Goal: Task Accomplishment & Management: Manage account settings

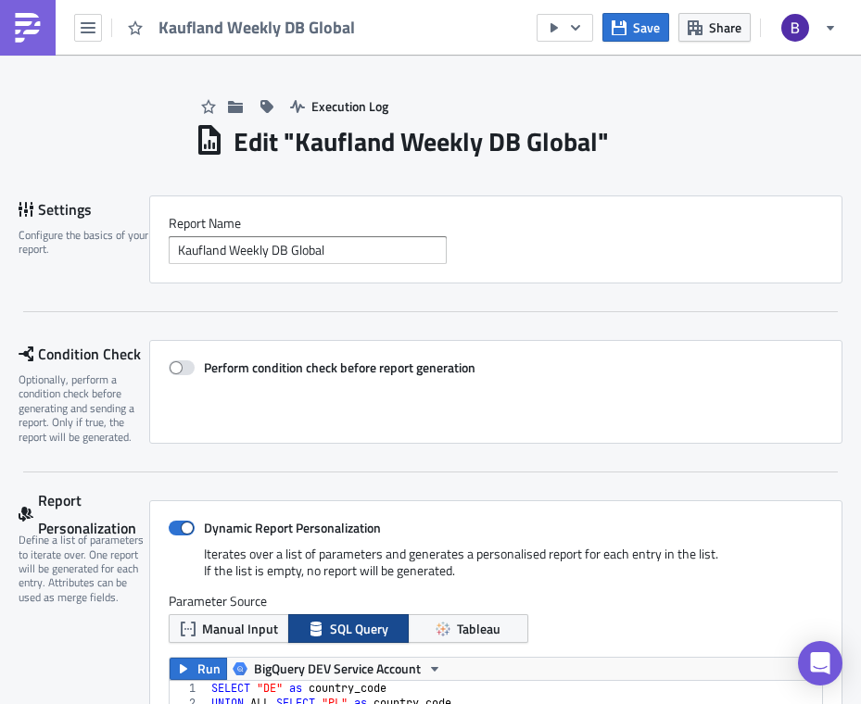
scroll to position [212, 640]
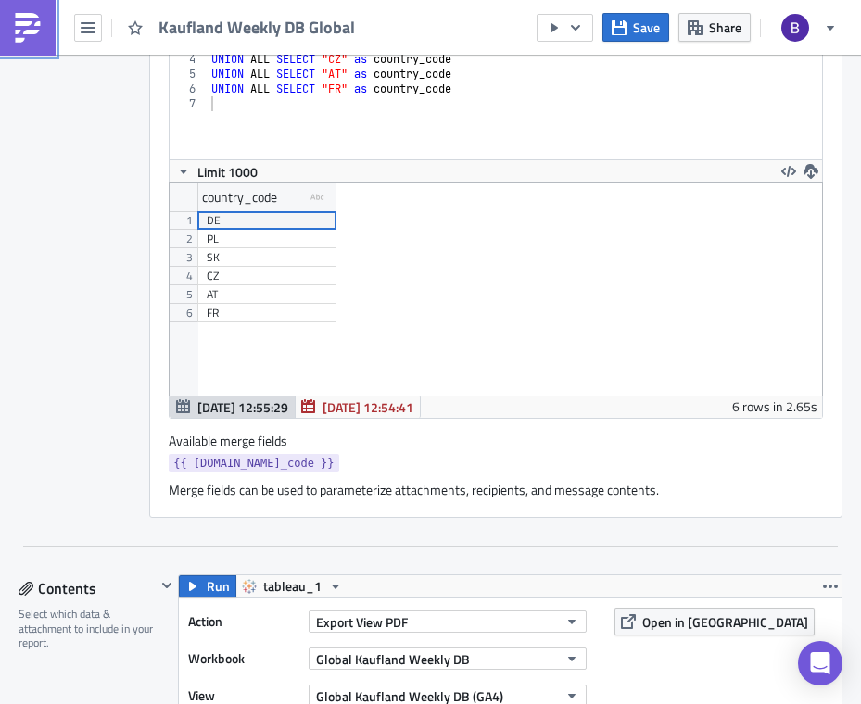
click at [23, 31] on img at bounding box center [28, 28] width 30 height 30
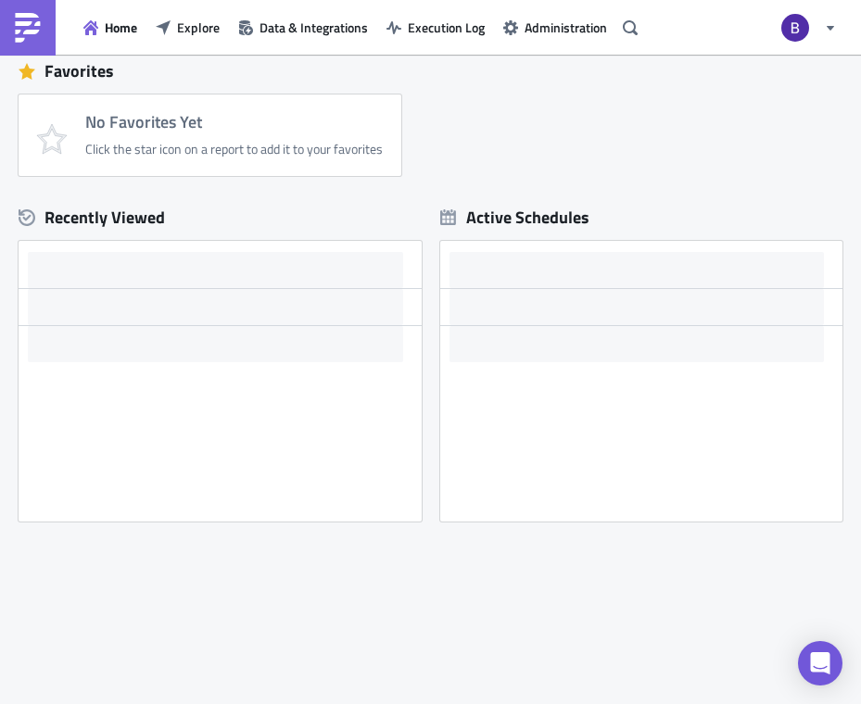
scroll to position [428, 0]
click at [205, 32] on span "Explore" at bounding box center [198, 27] width 43 height 19
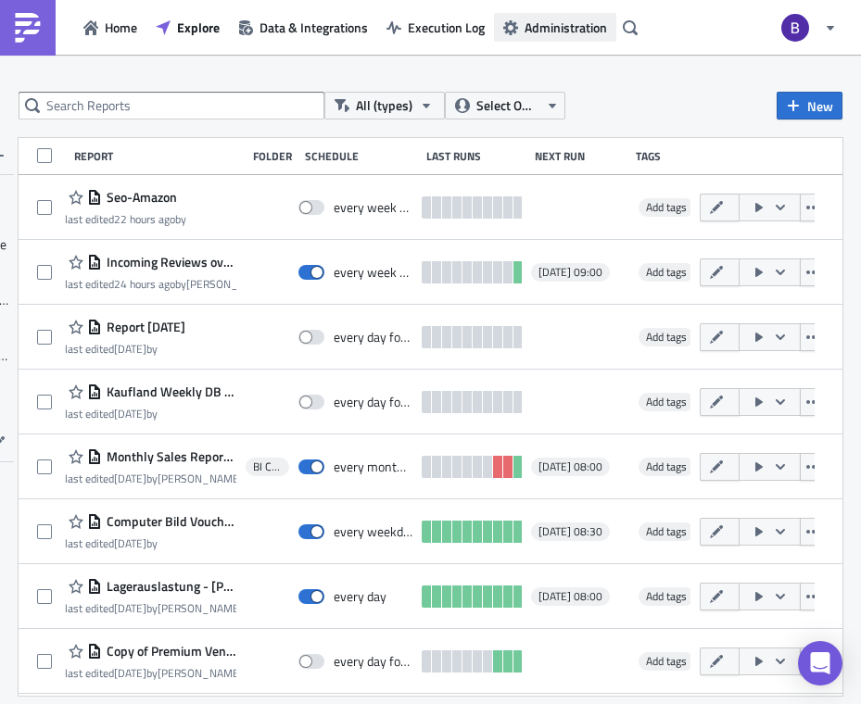
click at [571, 31] on span "Administration" at bounding box center [565, 27] width 82 height 19
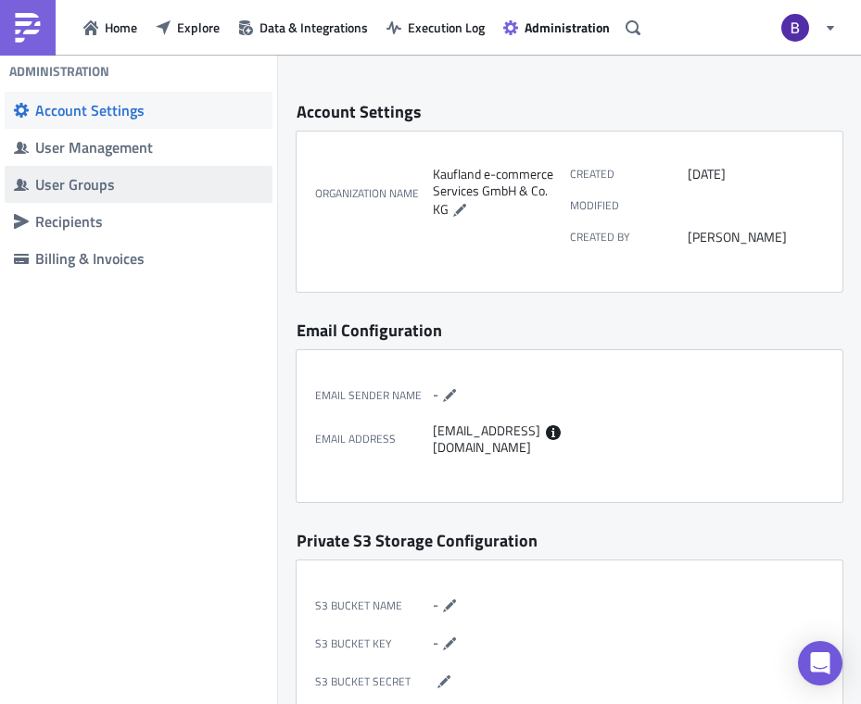
click at [169, 182] on div "User Groups" at bounding box center [149, 184] width 228 height 19
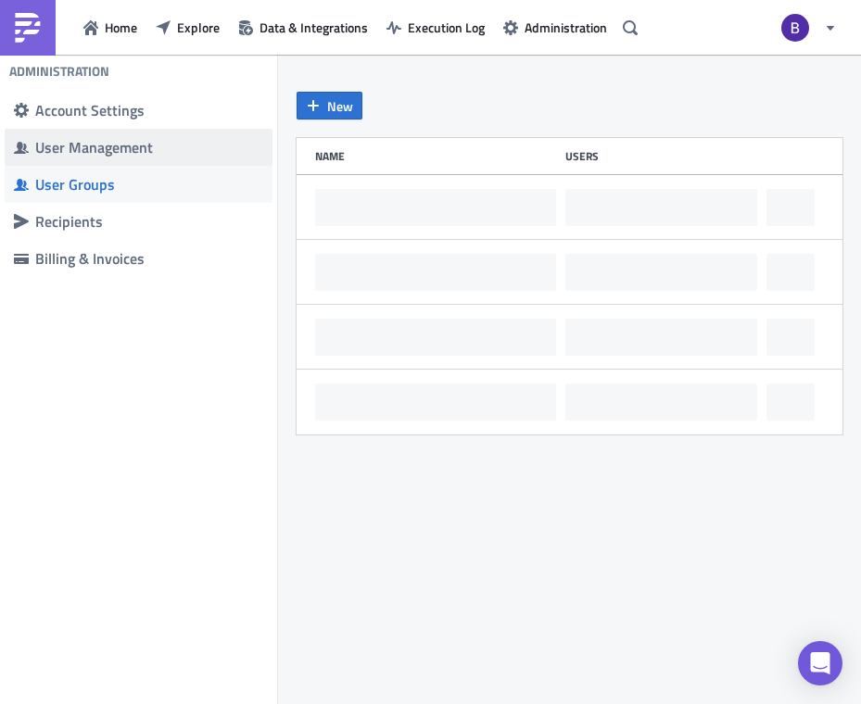
click at [175, 150] on div "User Management" at bounding box center [149, 147] width 228 height 19
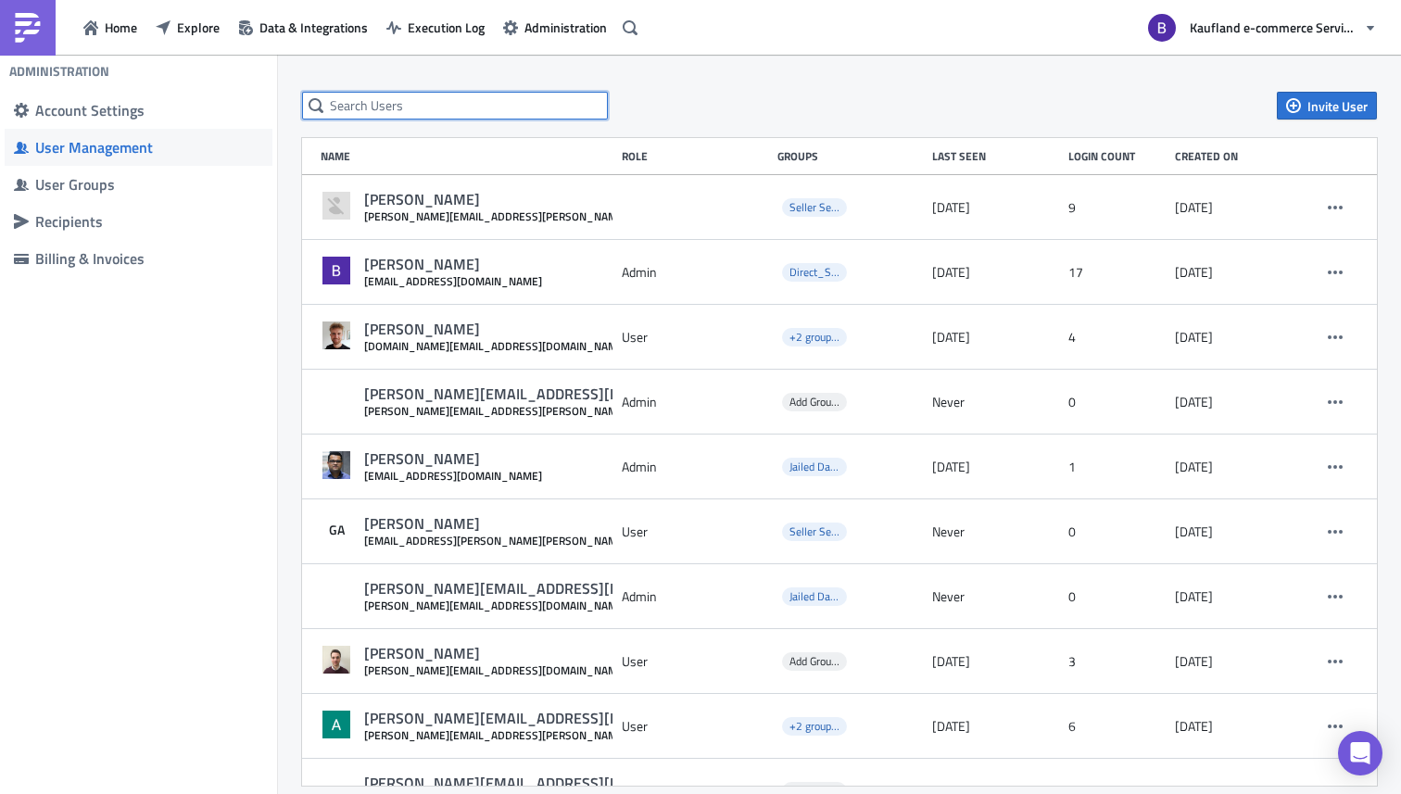
click at [522, 93] on input "text" at bounding box center [455, 106] width 306 height 28
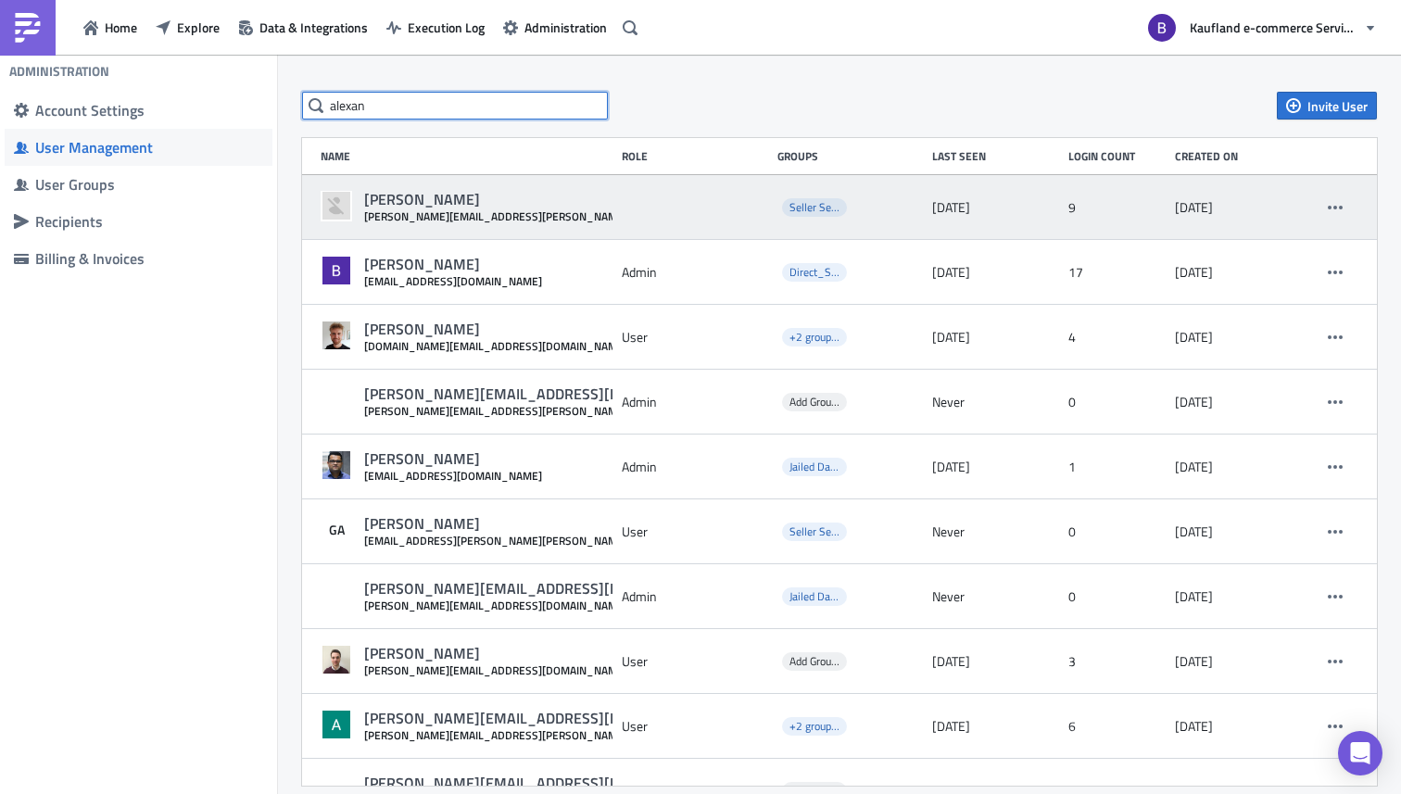
type input "alexan"
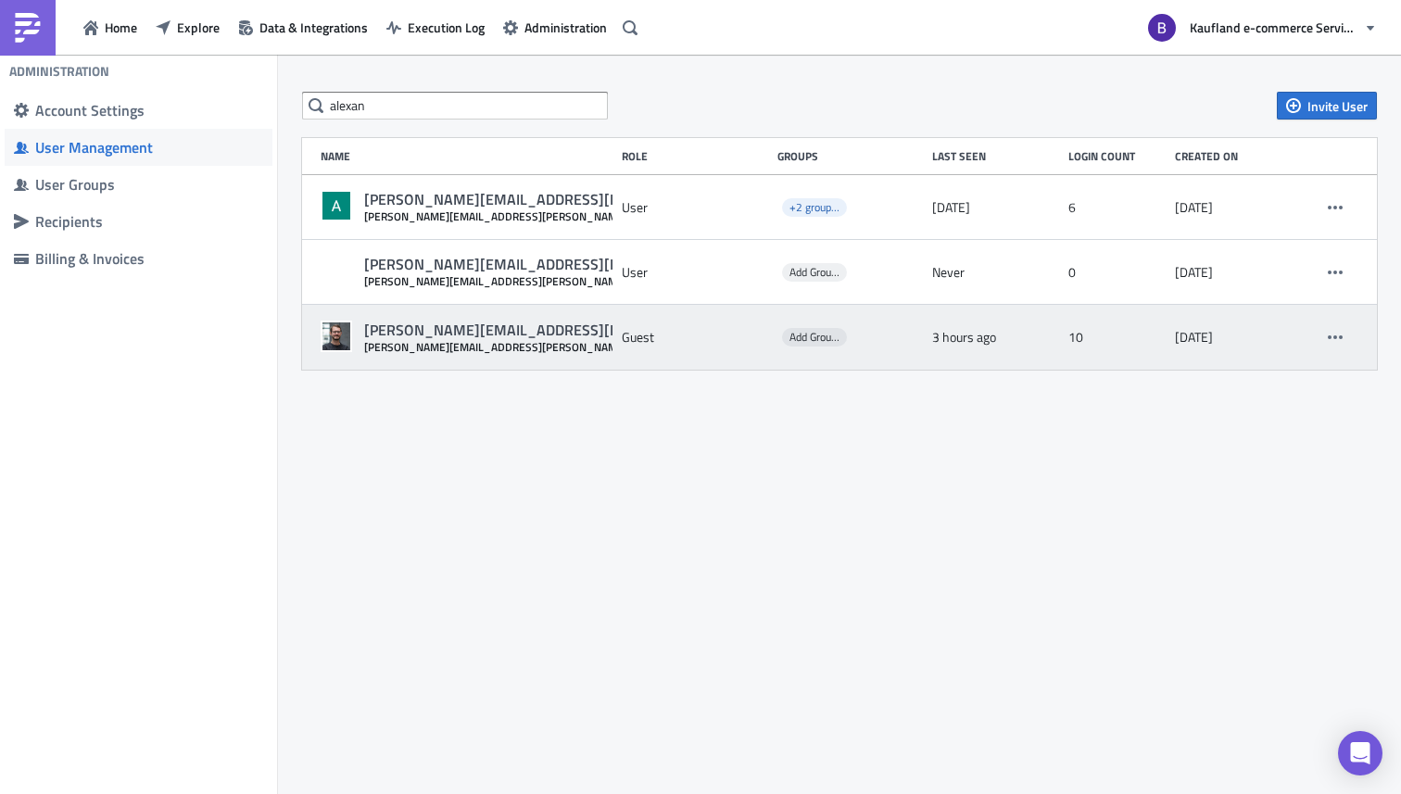
click at [632, 341] on div "Guest" at bounding box center [695, 336] width 146 height 33
click at [860, 335] on icon "button" at bounding box center [1334, 337] width 15 height 15
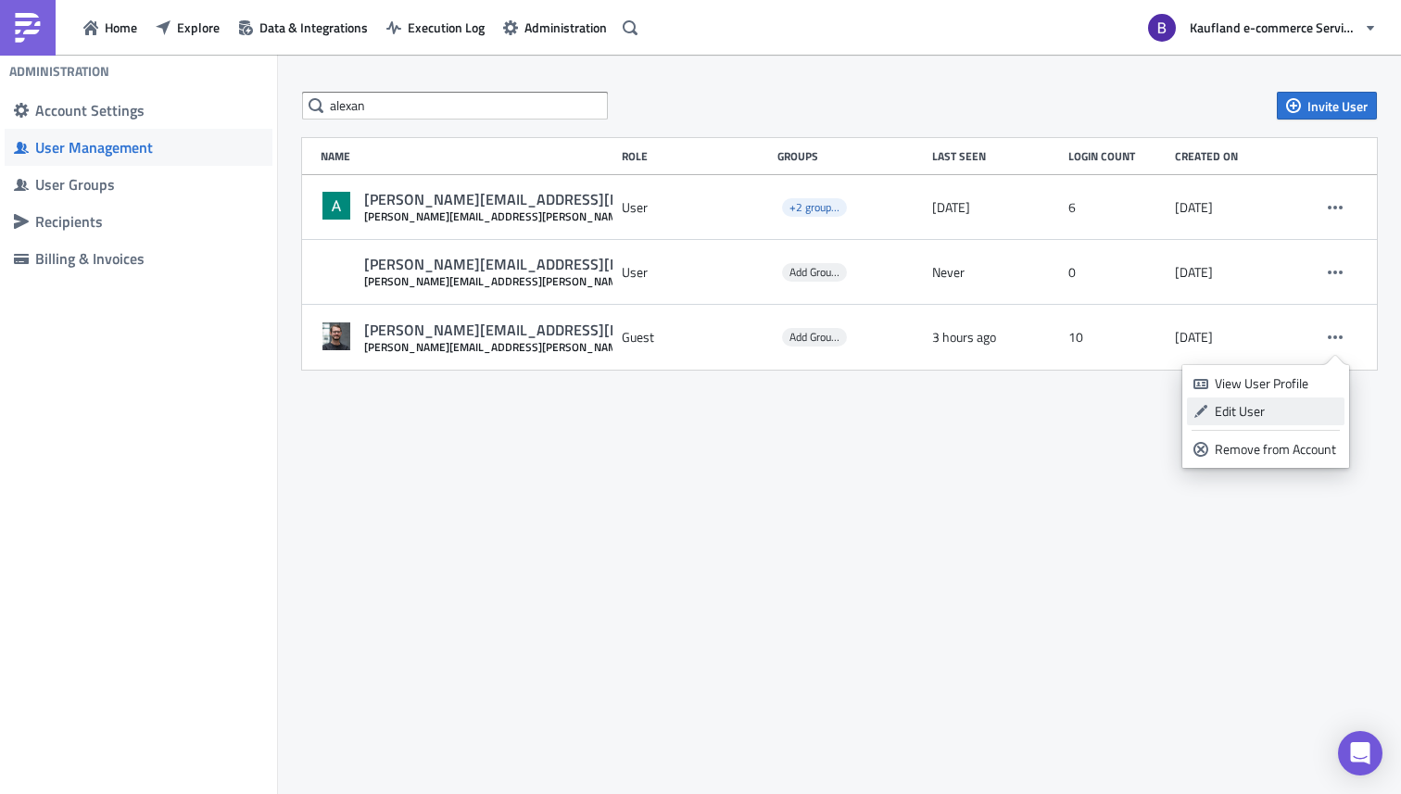
click at [860, 408] on div "Edit User" at bounding box center [1275, 411] width 123 height 19
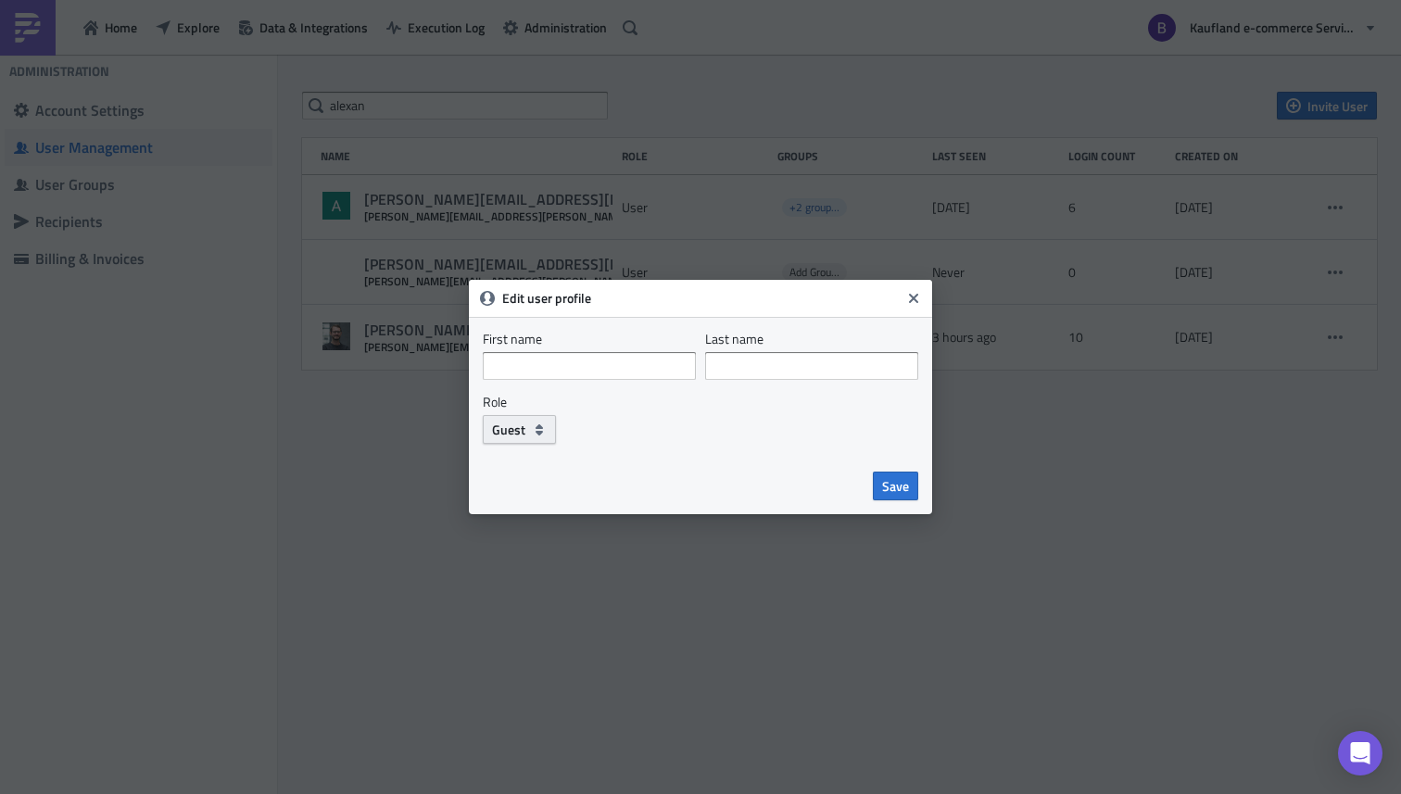
click at [503, 434] on span "Guest" at bounding box center [508, 429] width 33 height 19
click at [533, 488] on div "User" at bounding box center [571, 490] width 154 height 19
click at [860, 496] on span "Save" at bounding box center [895, 485] width 27 height 19
click at [860, 484] on span "Save" at bounding box center [895, 485] width 27 height 19
drag, startPoint x: 691, startPoint y: 284, endPoint x: 965, endPoint y: 368, distance: 286.6
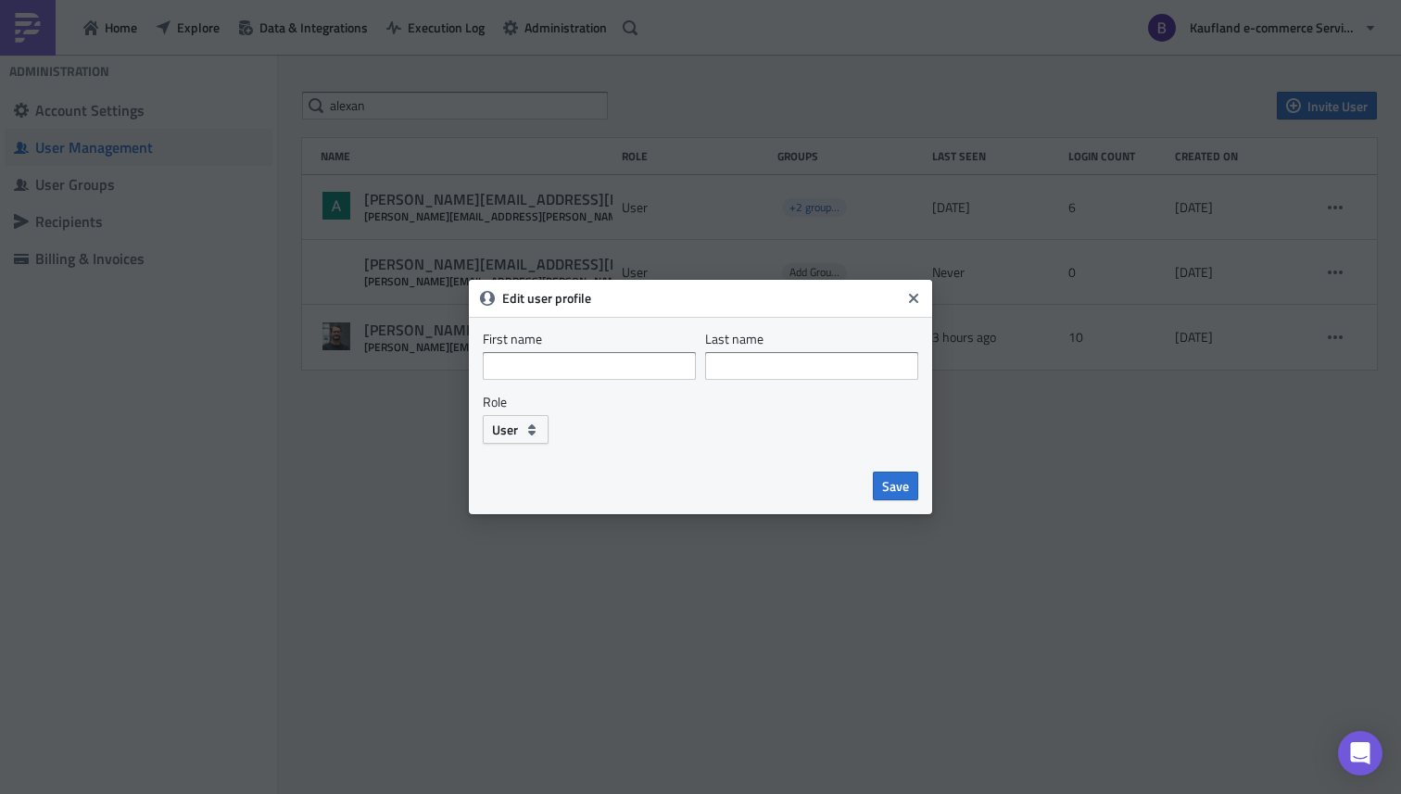
click at [860, 368] on div "Edit user profile First name Last name Role User Save" at bounding box center [700, 397] width 1401 height 794
drag, startPoint x: 818, startPoint y: 304, endPoint x: 832, endPoint y: 475, distance: 171.9
click at [832, 475] on div "Edit user profile First name Last name Role User Save" at bounding box center [700, 397] width 463 height 234
click at [632, 369] on input "First name" at bounding box center [589, 366] width 213 height 28
type input "[PERSON_NAME]"
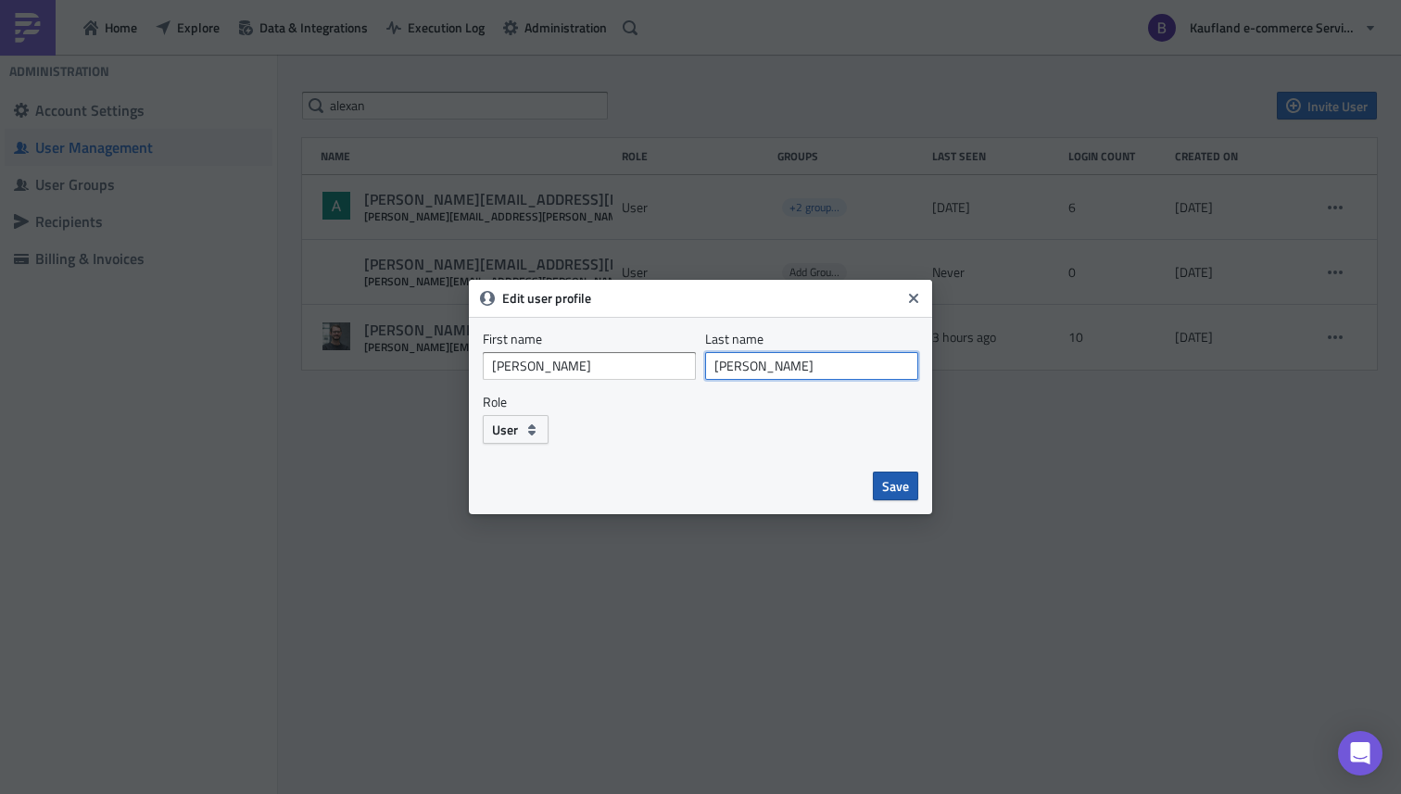
type input "[PERSON_NAME]"
click at [860, 484] on span "Save" at bounding box center [895, 485] width 27 height 19
